Goal: Transaction & Acquisition: Purchase product/service

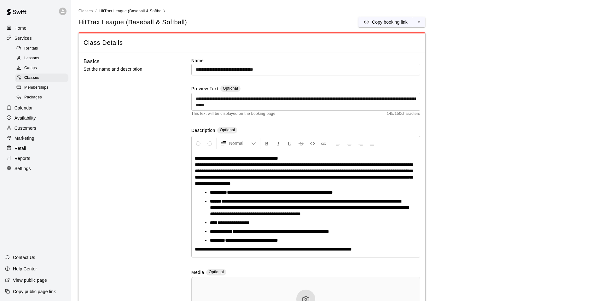
scroll to position [930, 0]
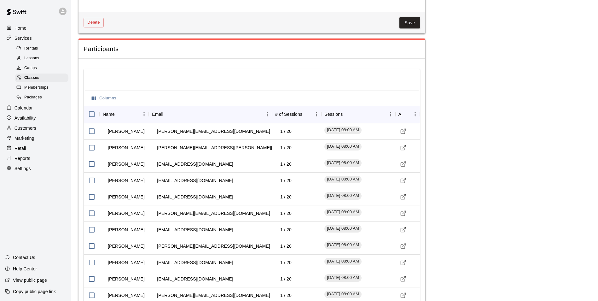
click at [42, 151] on div "Retail" at bounding box center [35, 147] width 61 height 9
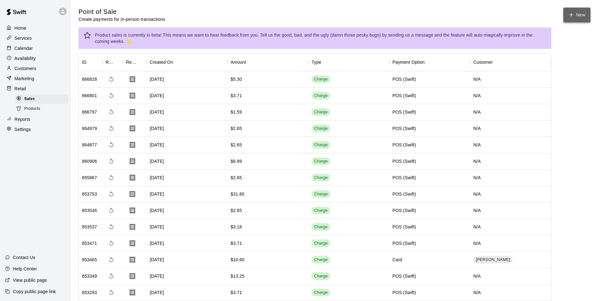
click at [567, 14] on button "New" at bounding box center [576, 15] width 27 height 15
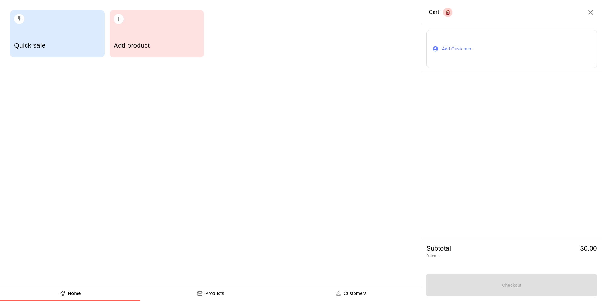
click at [23, 29] on div "Quick sale" at bounding box center [57, 33] width 94 height 47
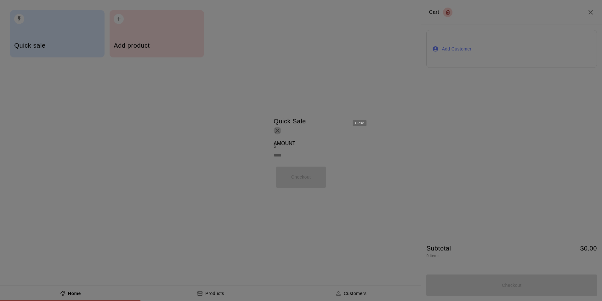
click at [281, 127] on icon "Close" at bounding box center [278, 131] width 8 height 8
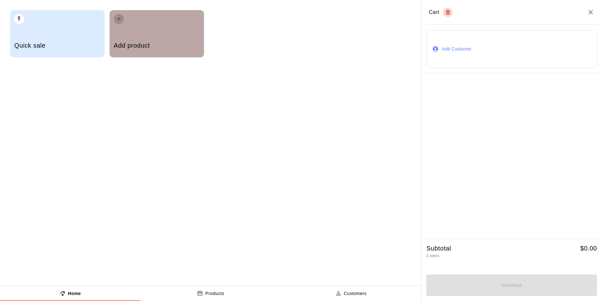
click at [115, 17] on button "button" at bounding box center [119, 19] width 10 height 10
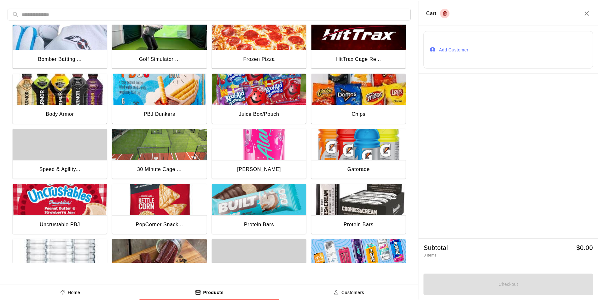
scroll to position [43, 0]
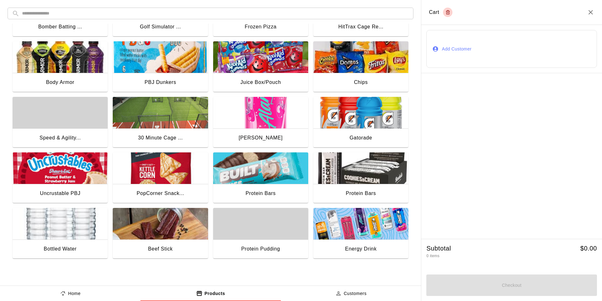
click at [368, 131] on div "Gatorade" at bounding box center [360, 138] width 95 height 20
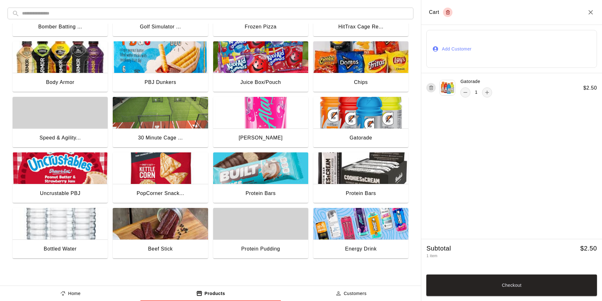
click at [455, 56] on button "Add Customer" at bounding box center [512, 49] width 171 height 38
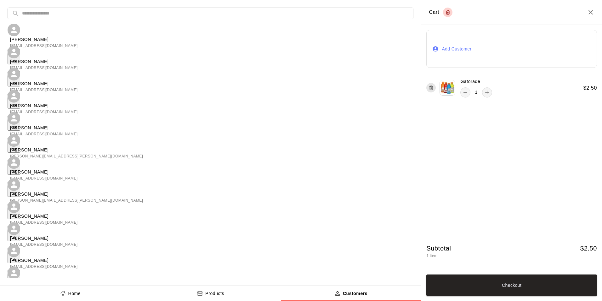
click at [240, 12] on input "text" at bounding box center [215, 14] width 387 height 12
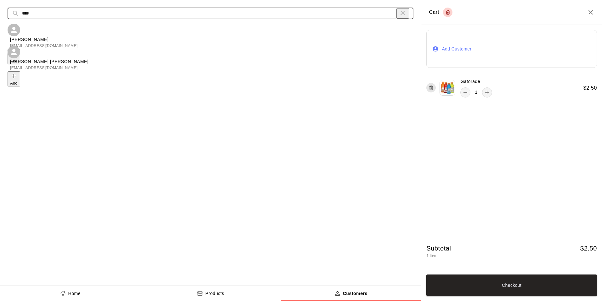
type input "****"
click at [20, 49] on button "Add" at bounding box center [14, 56] width 13 height 15
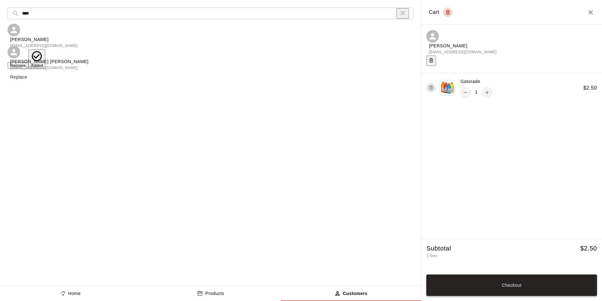
click at [519, 285] on button "Checkout" at bounding box center [512, 284] width 171 height 21
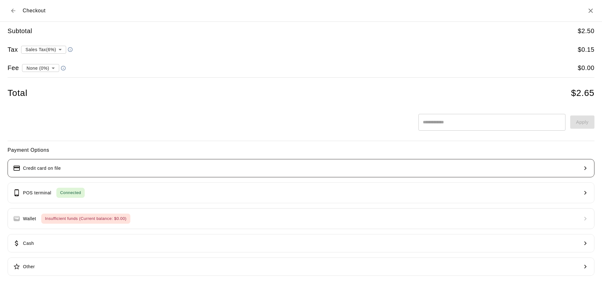
click at [78, 170] on button "Credit card on file" at bounding box center [301, 168] width 587 height 18
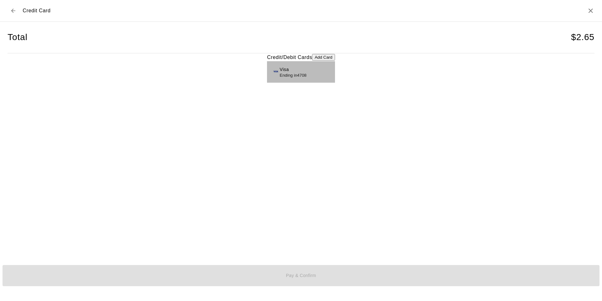
click at [272, 77] on div "Visa Ending in 4708" at bounding box center [301, 71] width 58 height 11
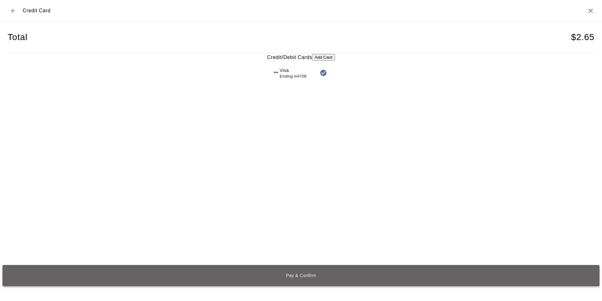
click at [301, 272] on button "Pay & Confirm" at bounding box center [301, 275] width 597 height 21
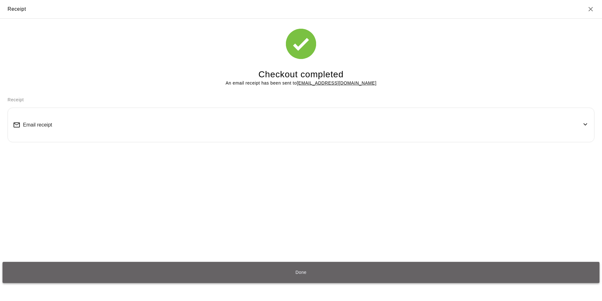
click at [335, 272] on button "Done" at bounding box center [301, 271] width 597 height 21
